Goal: Information Seeking & Learning: Find specific fact

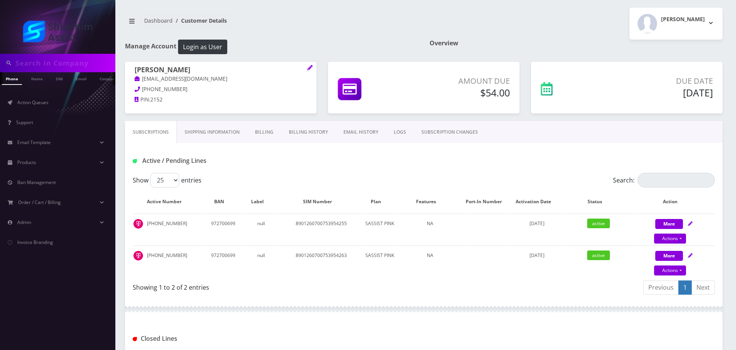
click at [55, 62] on input "text" at bounding box center [64, 63] width 98 height 15
paste input "menchybluming@gmail.com"
type input "menchybluming@gmail.com"
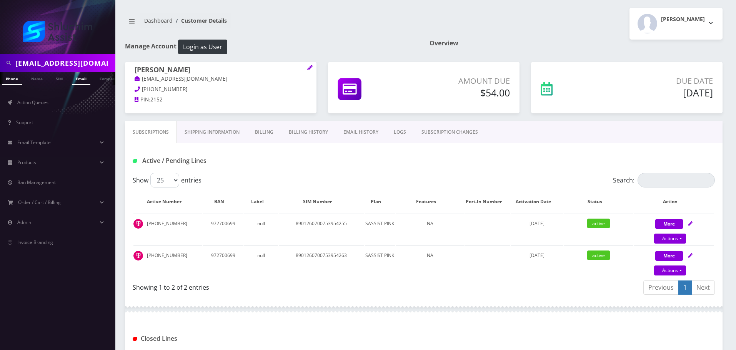
click at [79, 79] on link "Email" at bounding box center [81, 78] width 18 height 13
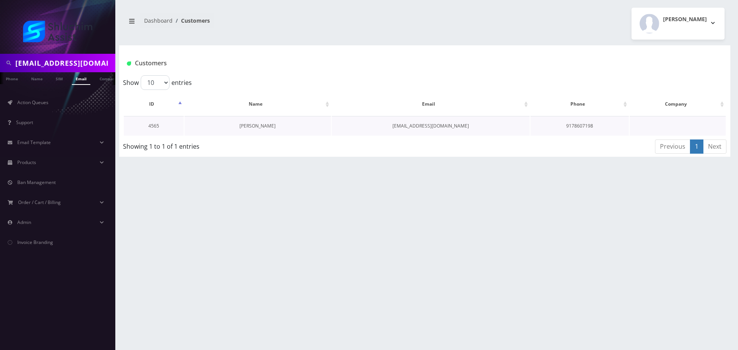
click at [251, 127] on link "[PERSON_NAME]" at bounding box center [258, 126] width 36 height 7
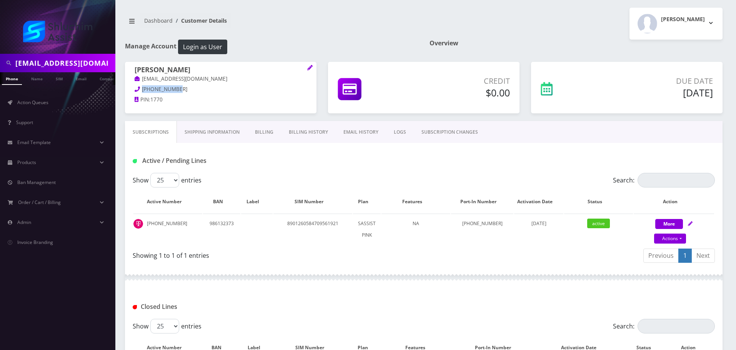
drag, startPoint x: 183, startPoint y: 91, endPoint x: 140, endPoint y: 91, distance: 43.1
click at [140, 91] on p "917-860-7198" at bounding box center [221, 89] width 172 height 8
drag, startPoint x: 186, startPoint y: 221, endPoint x: 145, endPoint y: 224, distance: 41.3
click at [145, 224] on td "[PHONE_NUMBER]" at bounding box center [167, 229] width 69 height 31
copy td "[PHONE_NUMBER]"
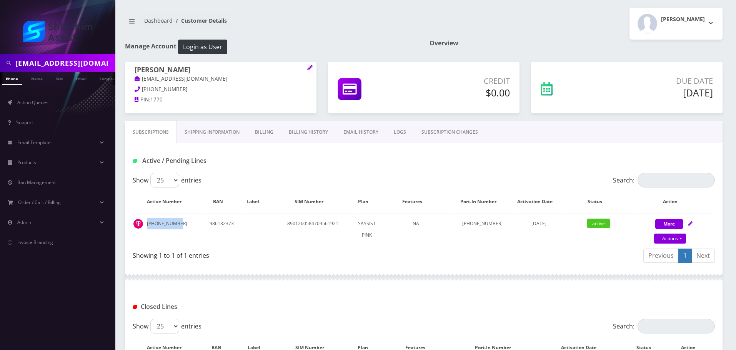
drag, startPoint x: 207, startPoint y: 70, endPoint x: 96, endPoint y: 70, distance: 110.7
click at [93, 70] on div "menchybluming@gmail.com Phone Name SIM Email Company Customer Action Queues Sup…" at bounding box center [368, 223] width 736 height 446
click at [213, 71] on h1 "Menachem Bluming" at bounding box center [221, 70] width 172 height 9
drag, startPoint x: 225, startPoint y: 68, endPoint x: 125, endPoint y: 68, distance: 99.6
click at [125, 68] on div "Menachem Bluming menchybluming@gmail.com 917-860-7198 PIN: 1770" at bounding box center [220, 86] width 191 height 48
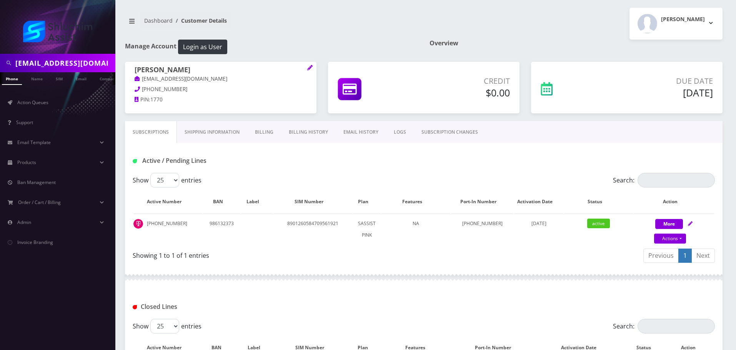
copy h1 "Menachem Bluming"
click at [255, 77] on p "menchybluming@gmail.com" at bounding box center [221, 79] width 172 height 8
drag, startPoint x: 183, startPoint y: 225, endPoint x: 146, endPoint y: 225, distance: 37.7
click at [146, 225] on td "917-860-7198" at bounding box center [167, 229] width 69 height 31
click at [87, 61] on input "menchybluming@gmail.com" at bounding box center [64, 63] width 98 height 15
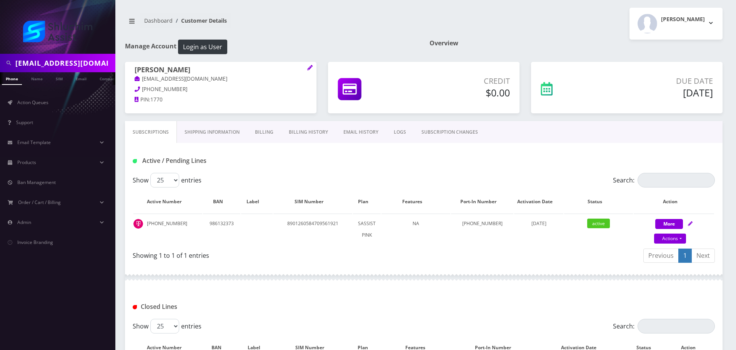
click at [87, 61] on input "menchybluming@gmail.com" at bounding box center [64, 63] width 98 height 15
paste input "917-860-7198"
click at [50, 64] on input "917-860-7198" at bounding box center [64, 63] width 98 height 15
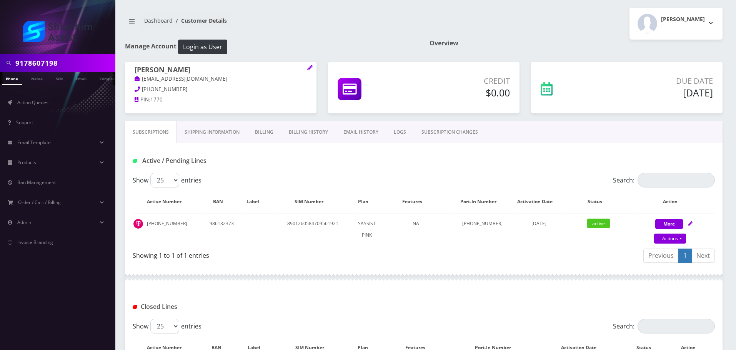
type input "9178607198"
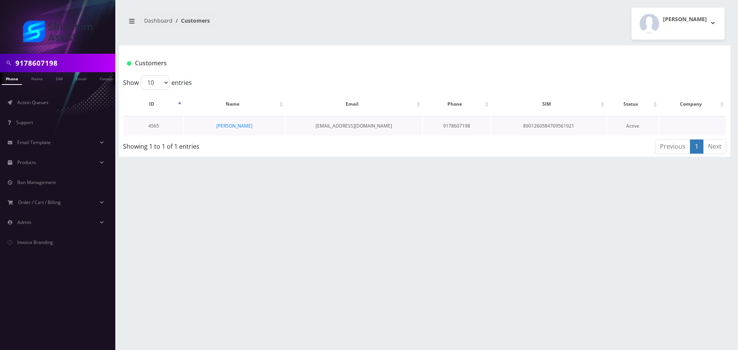
click at [235, 122] on td "[PERSON_NAME]" at bounding box center [234, 126] width 101 height 20
click at [234, 125] on link "[PERSON_NAME]" at bounding box center [234, 126] width 36 height 7
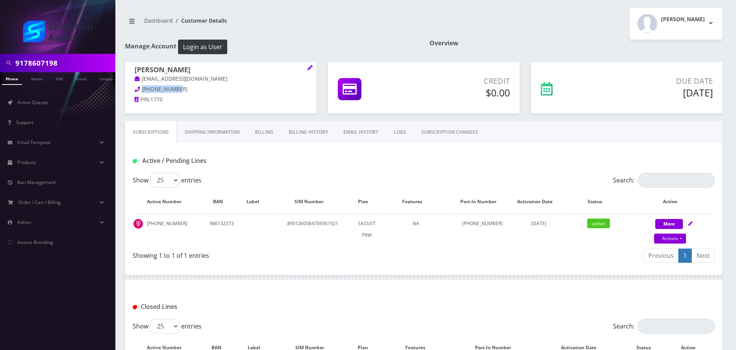
drag, startPoint x: 186, startPoint y: 91, endPoint x: 141, endPoint y: 91, distance: 45.4
click at [141, 91] on p "917-860-7198" at bounding box center [221, 89] width 172 height 8
copy span "917-860-7198"
click at [177, 93] on p "917-860-7198" at bounding box center [221, 89] width 172 height 8
drag, startPoint x: 188, startPoint y: 90, endPoint x: 129, endPoint y: 90, distance: 59.6
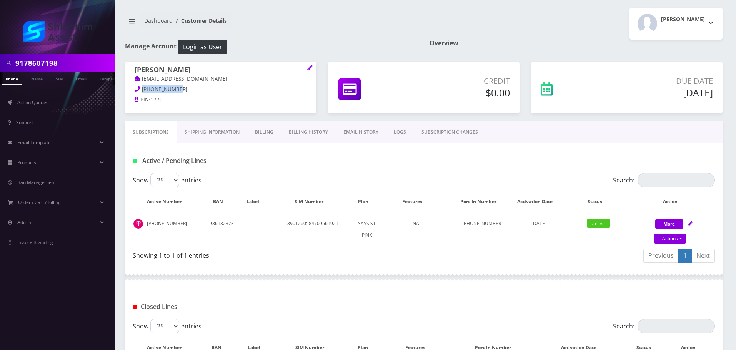
click at [129, 90] on div "Menachem Bluming menchybluming@gmail.com 917-860-7198 PIN: 1770" at bounding box center [220, 86] width 191 height 48
copy span "917-860-7198"
click at [190, 90] on p "917-860-7198" at bounding box center [221, 89] width 172 height 8
drag, startPoint x: 200, startPoint y: 88, endPoint x: 134, endPoint y: 88, distance: 65.4
click at [134, 88] on div "Menachem Bluming menchybluming@gmail.com 917-860-7198 PIN: 1770" at bounding box center [220, 86] width 191 height 48
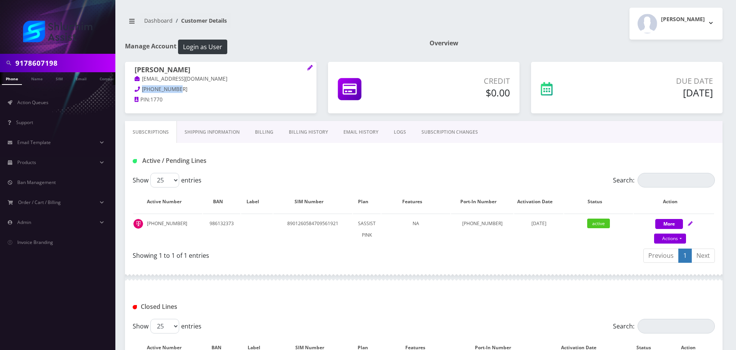
copy span "917-860-7198"
click at [88, 66] on input "9178607198" at bounding box center [64, 63] width 98 height 15
paste input "Naftoli Schmukler"
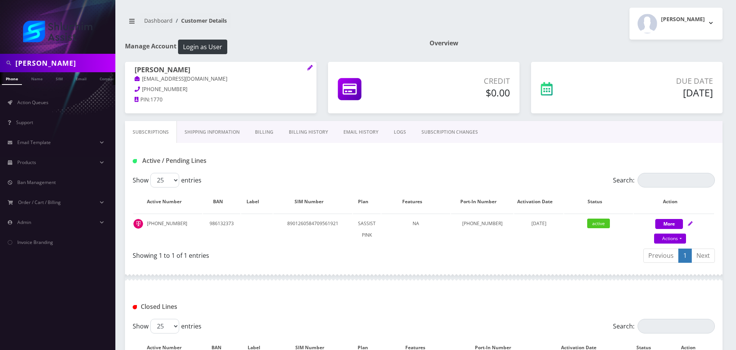
click at [82, 67] on input "Naftoli Schmukler" at bounding box center [64, 63] width 98 height 15
click at [98, 64] on input "Naftoli Schmukler" at bounding box center [64, 63] width 98 height 15
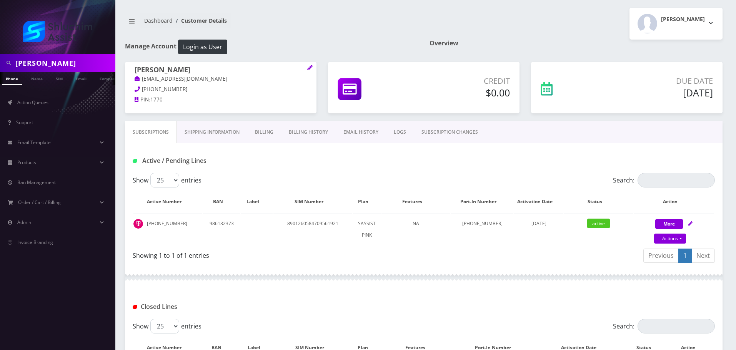
click at [98, 64] on input "Naftoli Schmukler" at bounding box center [64, 63] width 98 height 15
paste input "[EMAIL_ADDRESS][DOMAIN_NAME]"
type input "[EMAIL_ADDRESS][DOMAIN_NAME]"
click at [84, 81] on link "Email" at bounding box center [81, 78] width 18 height 13
